Goal: Navigation & Orientation: Find specific page/section

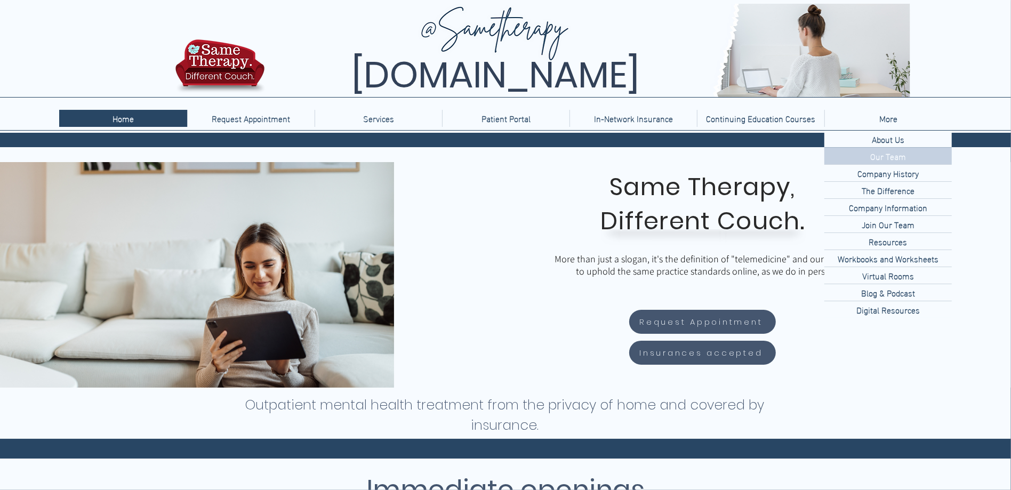
click at [882, 157] on p "Our Team" at bounding box center [888, 156] width 44 height 17
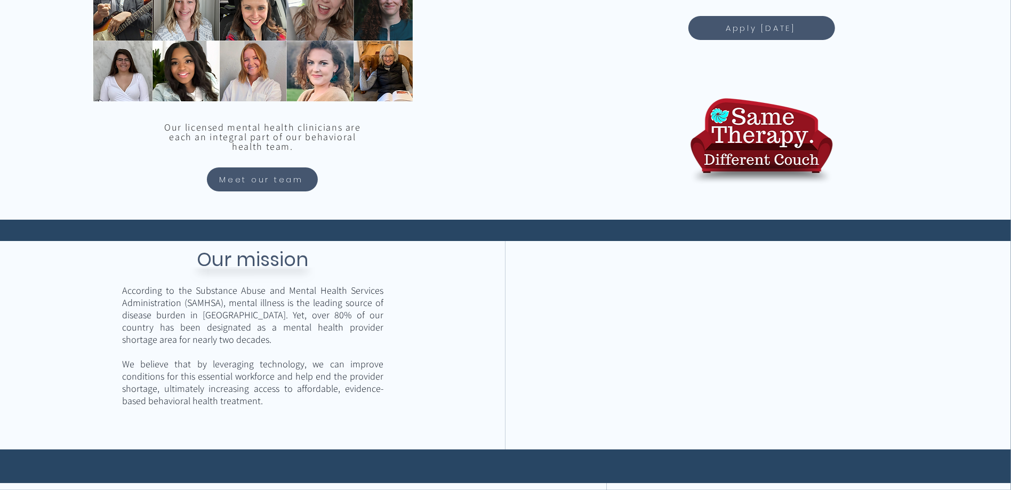
scroll to position [891, 0]
